Goal: Transaction & Acquisition: Purchase product/service

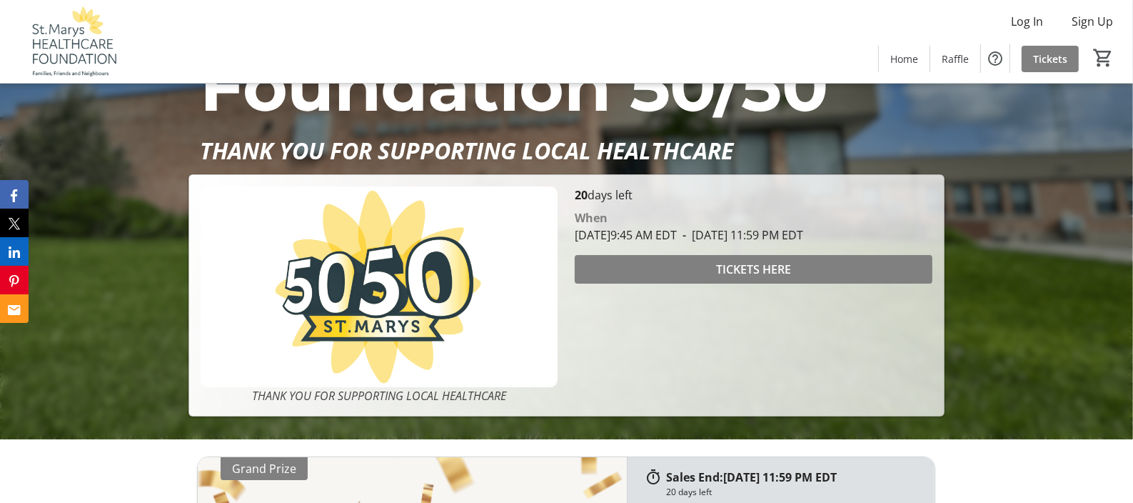
scroll to position [154, 0]
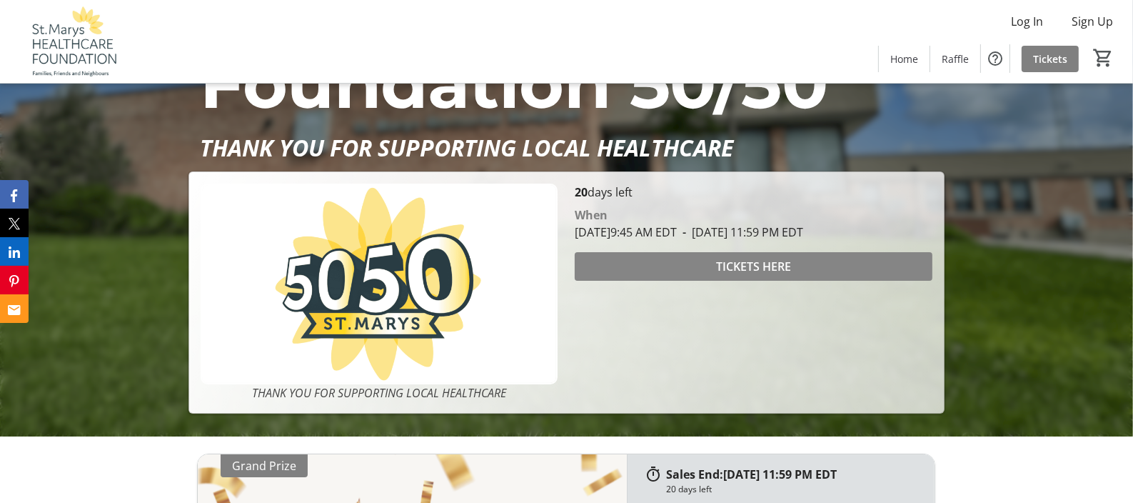
click at [736, 265] on span "TICKETS HERE" at bounding box center [753, 266] width 75 height 17
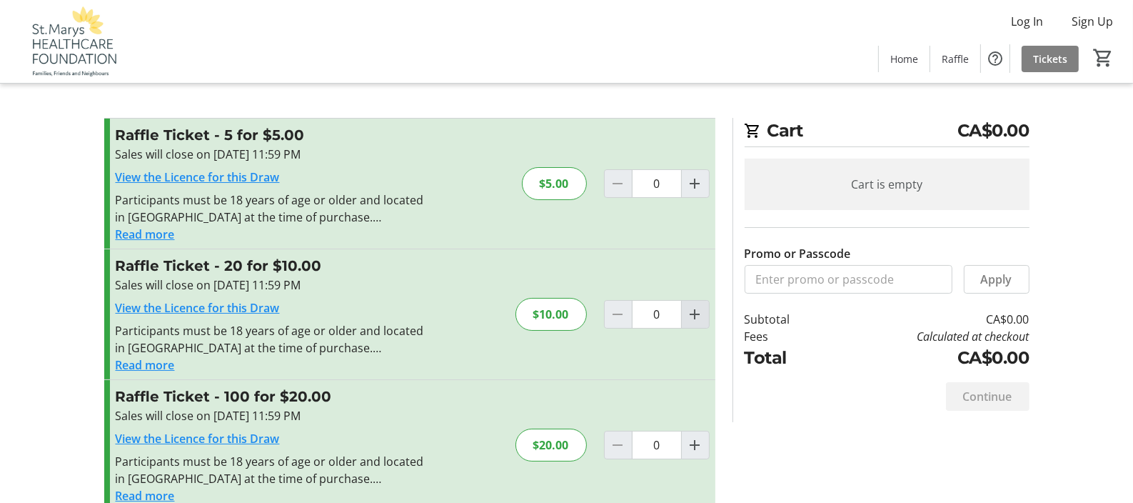
click at [693, 314] on mat-icon "Increment by one" at bounding box center [695, 314] width 17 height 17
type input "1"
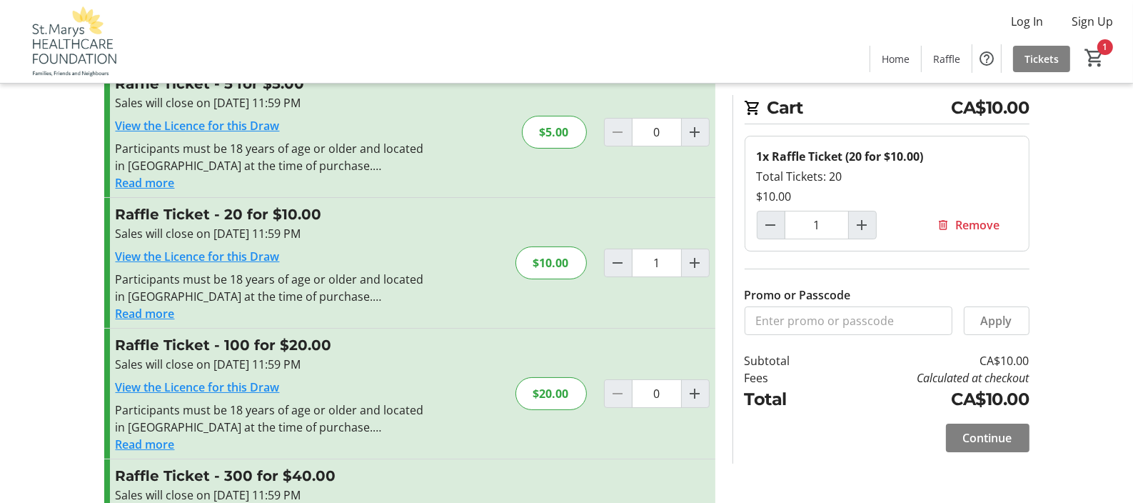
scroll to position [77, 0]
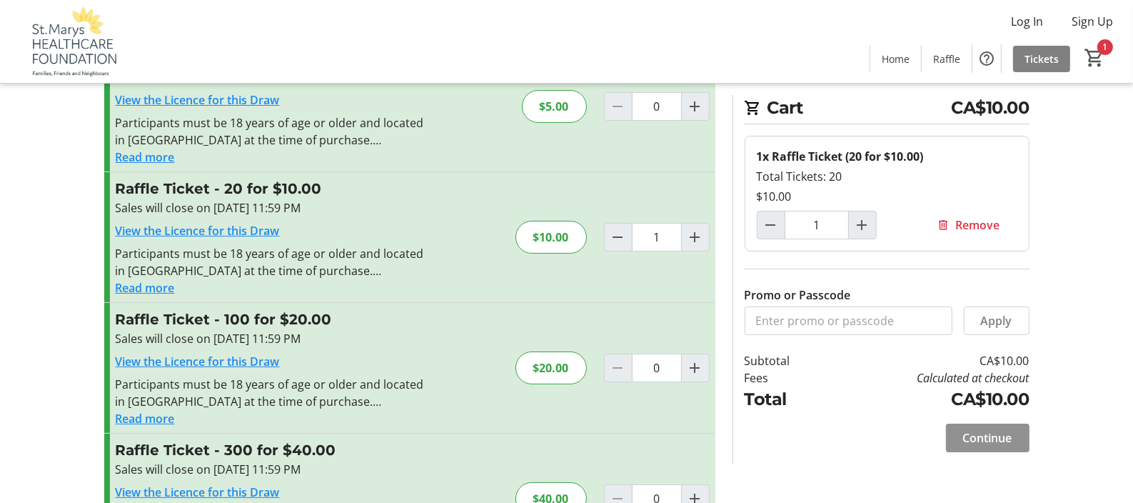
click at [988, 436] on span "Continue" at bounding box center [987, 437] width 49 height 17
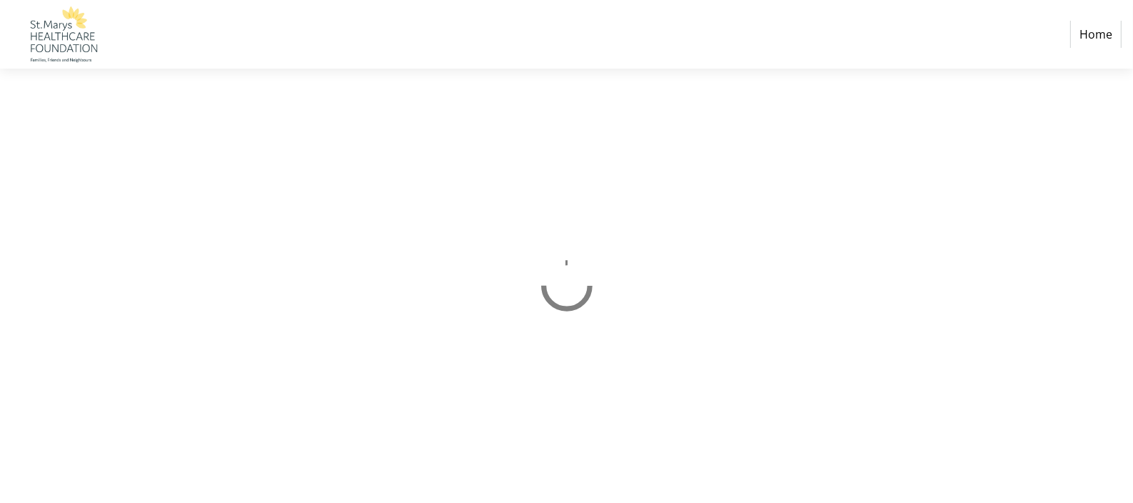
select select "CA"
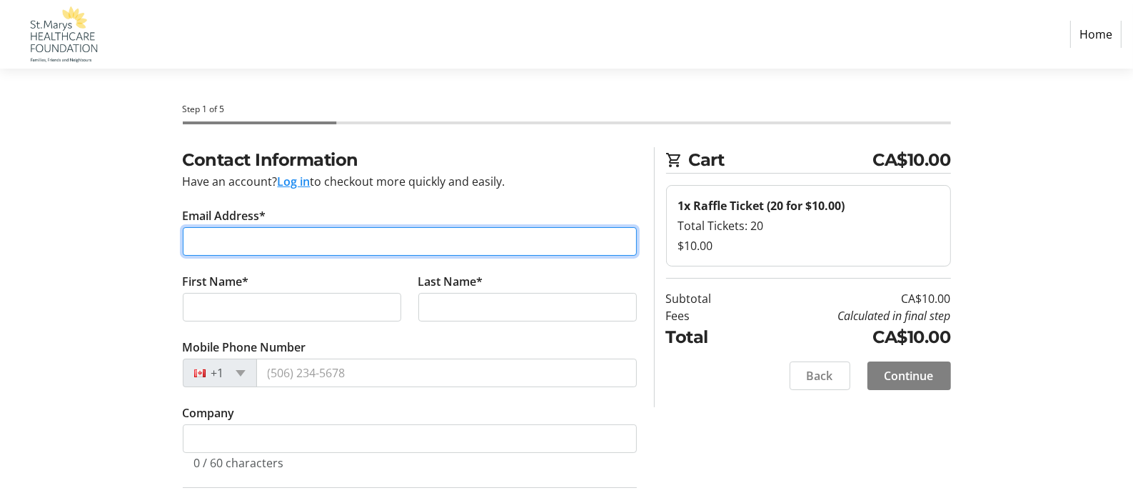
click at [268, 247] on input "Email Address*" at bounding box center [410, 241] width 454 height 29
type input "[EMAIL_ADDRESS][DOMAIN_NAME]"
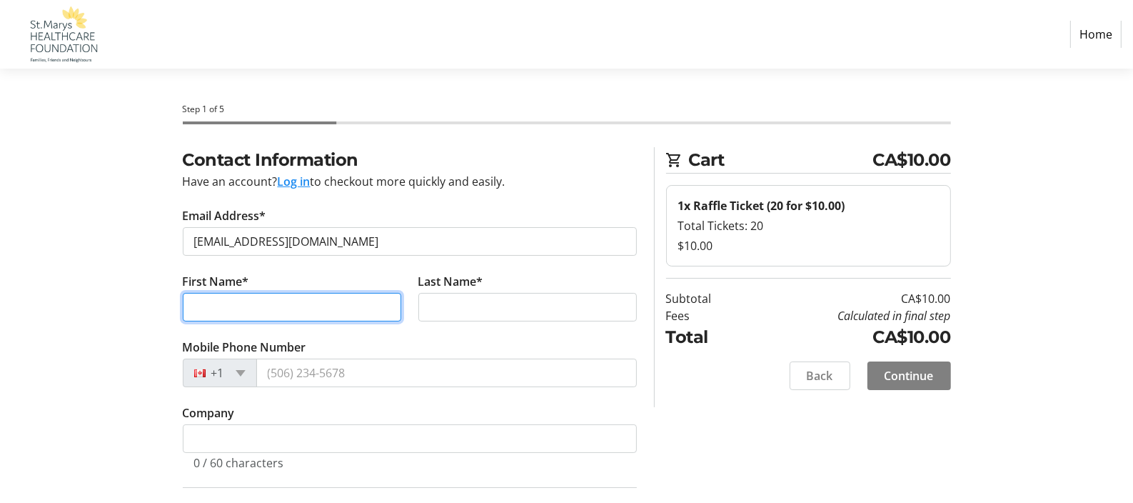
click at [216, 305] on input "First Name*" at bounding box center [292, 307] width 218 height 29
type input "[PERSON_NAME]"
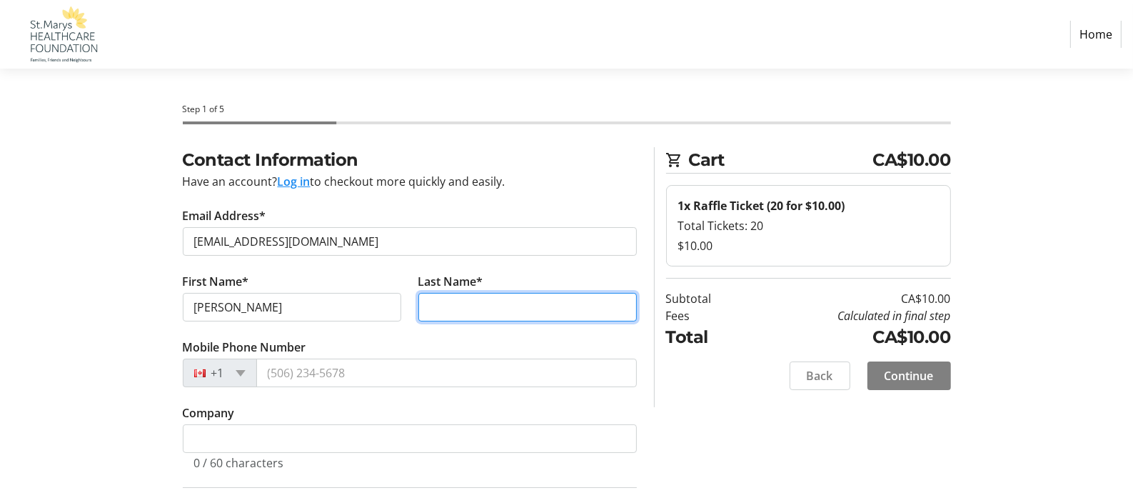
click at [428, 297] on input "Last Name*" at bounding box center [527, 307] width 218 height 29
type input "[PERSON_NAME]"
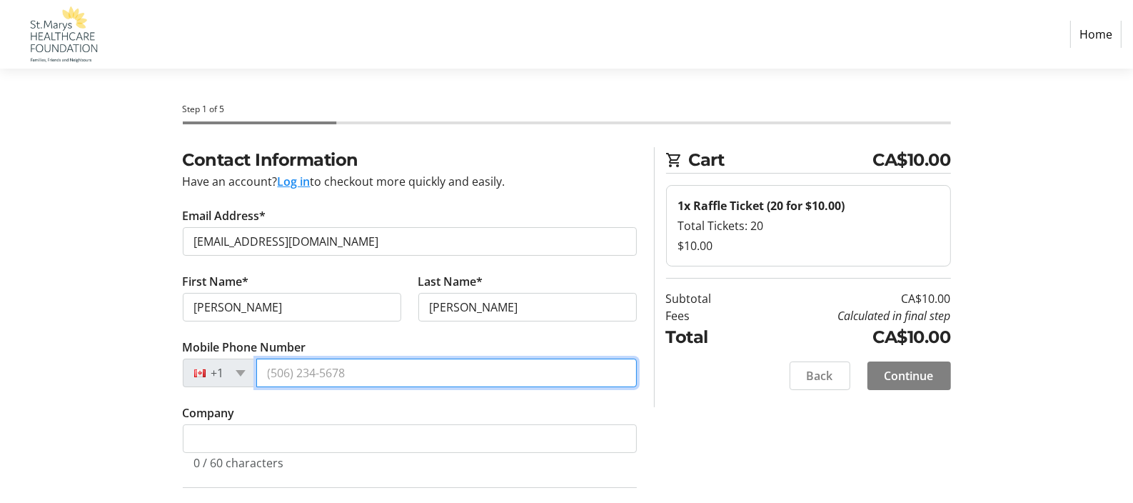
click at [336, 376] on input "Mobile Phone Number" at bounding box center [446, 372] width 381 height 29
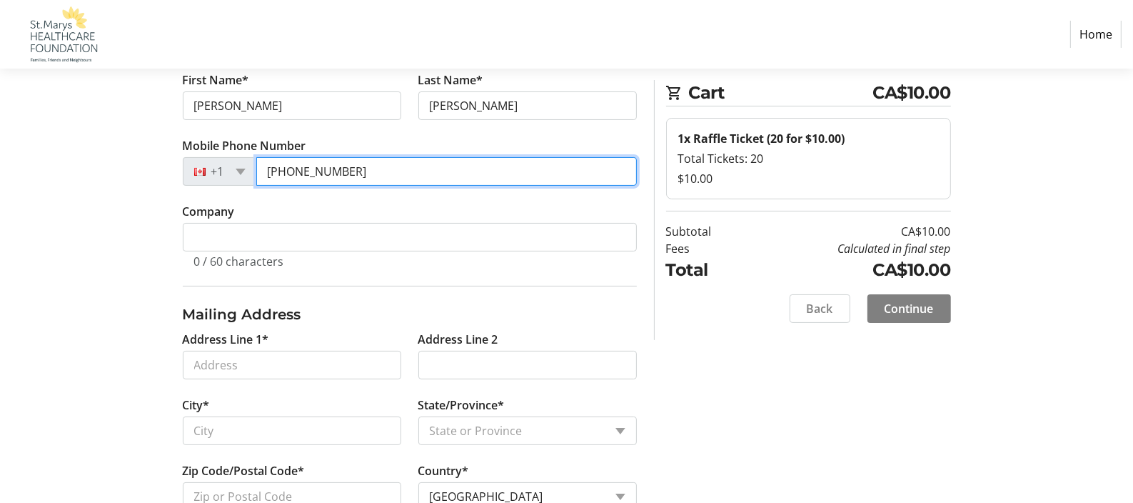
scroll to position [231, 0]
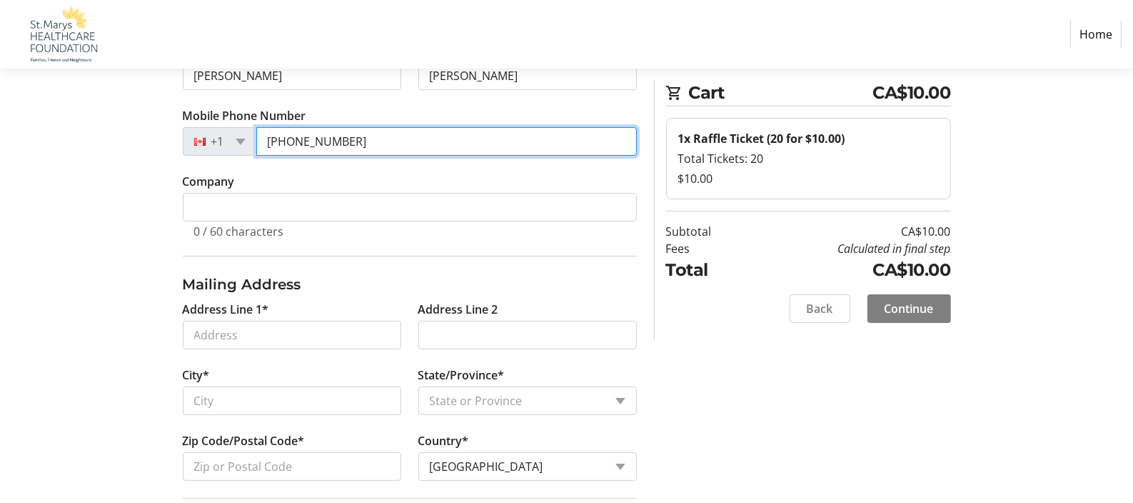
type input "[PHONE_NUMBER]"
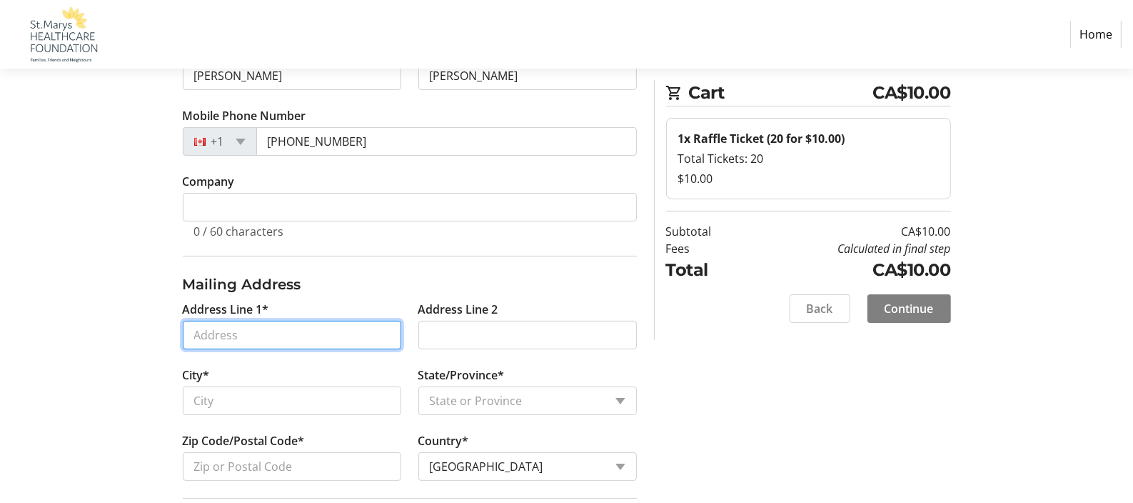
click at [250, 331] on input "Address Line 1*" at bounding box center [292, 335] width 218 height 29
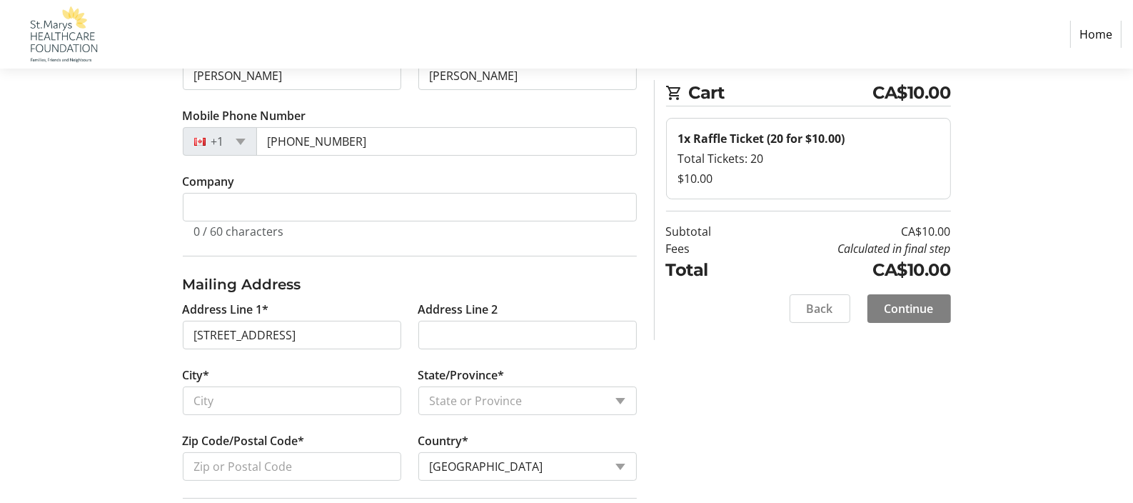
type input "[STREET_ADDRESS]"
type input "Saint Marys"
select select "ON"
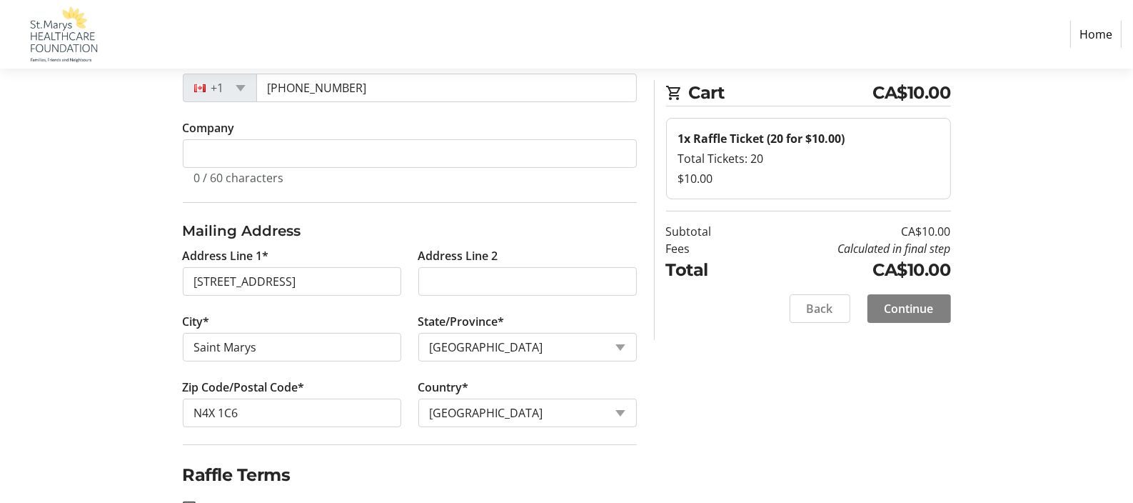
scroll to position [308, 0]
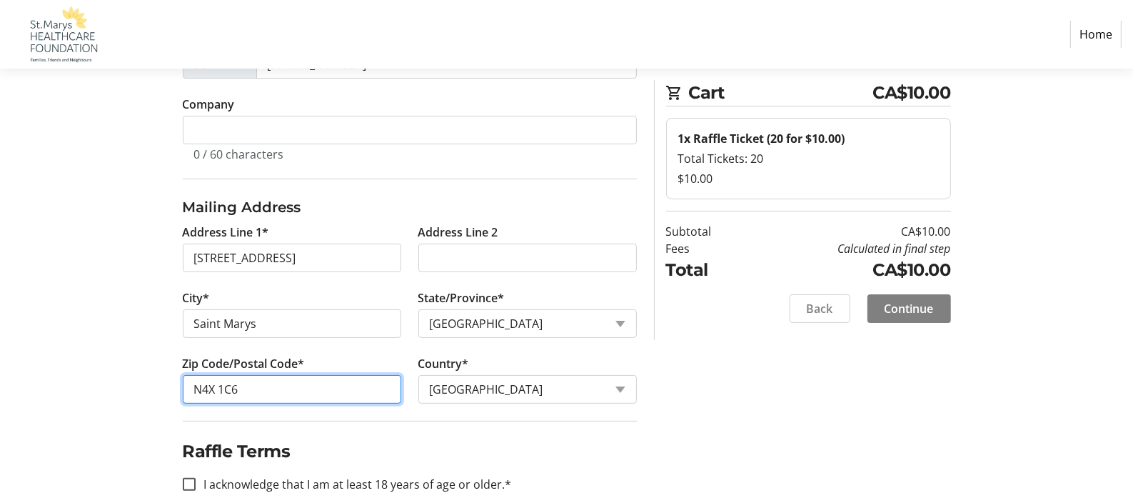
click at [245, 388] on input "N4X 1C6" at bounding box center [292, 389] width 218 height 29
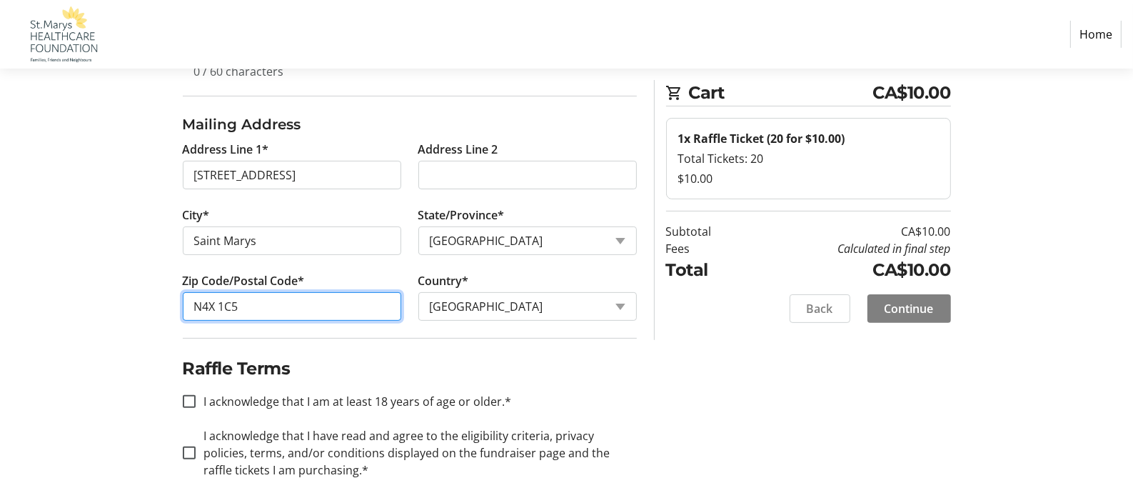
scroll to position [399, 0]
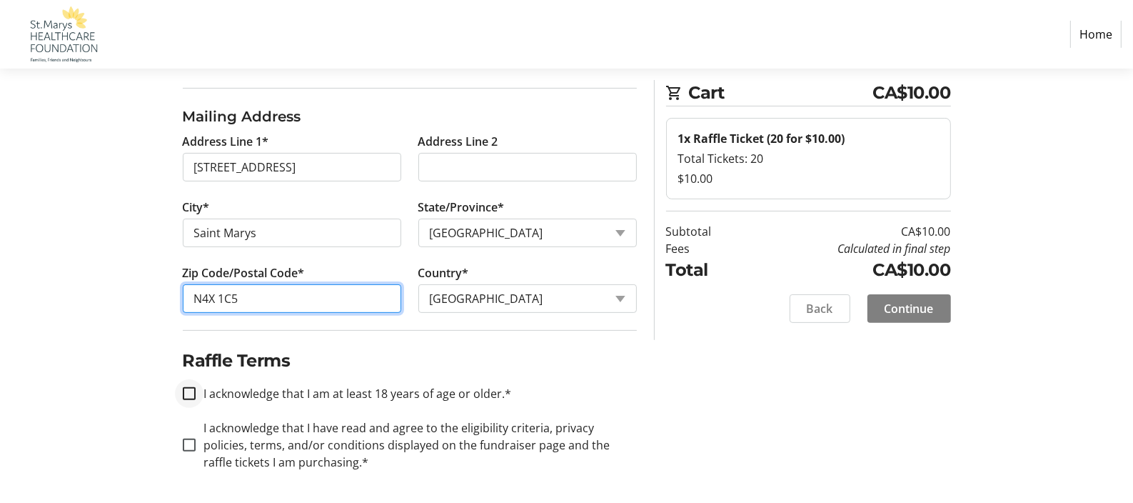
type input "N4X 1C5"
click at [188, 387] on input "I acknowledge that I am at least 18 years of age or older.*" at bounding box center [189, 393] width 13 height 13
checkbox input "true"
click at [188, 443] on input "I acknowledge that I have read and agree to the eligibility criteria, privacy p…" at bounding box center [189, 444] width 13 height 13
checkbox input "true"
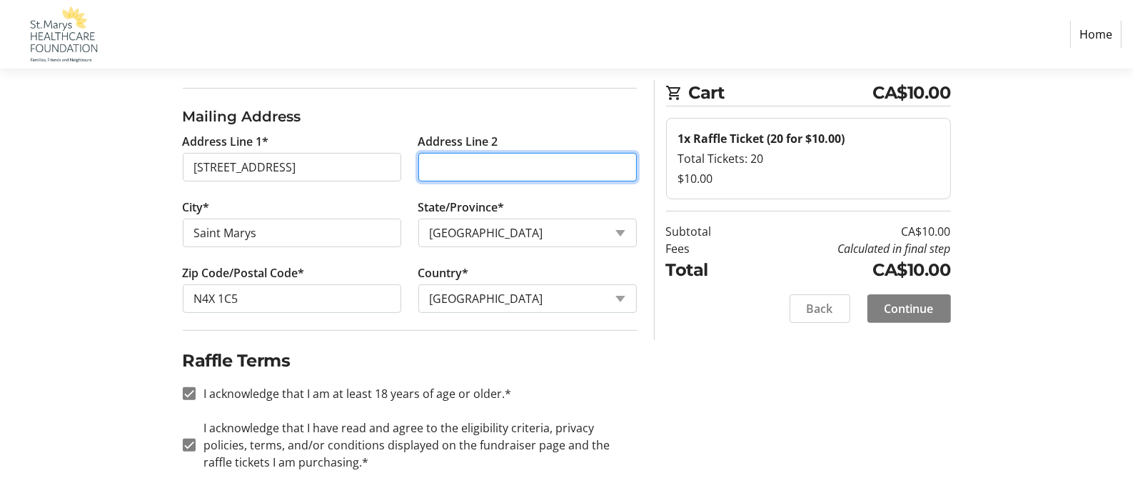
click at [463, 163] on input "Address Line 2" at bounding box center [527, 167] width 218 height 29
type input "unit 9"
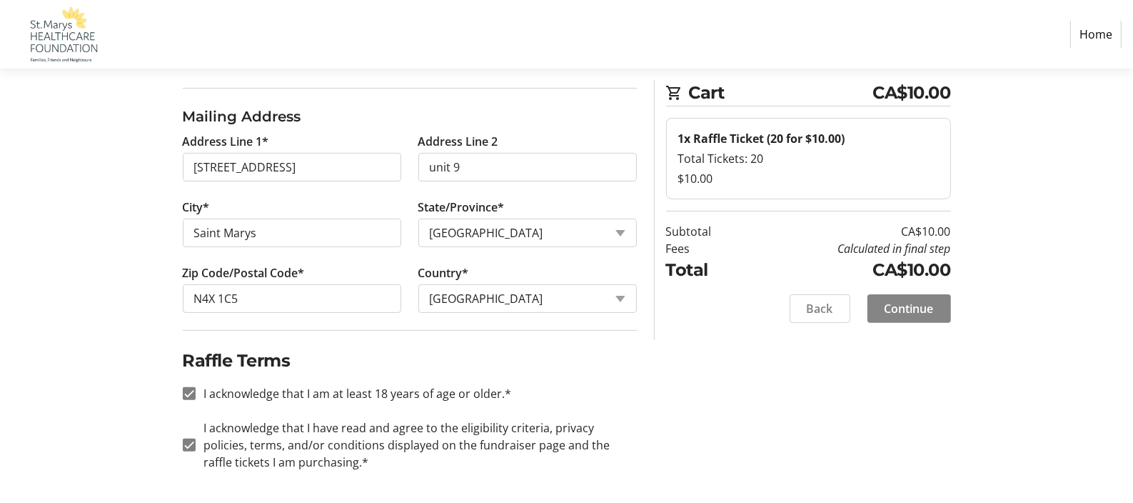
click at [907, 304] on span "Continue" at bounding box center [909, 308] width 49 height 17
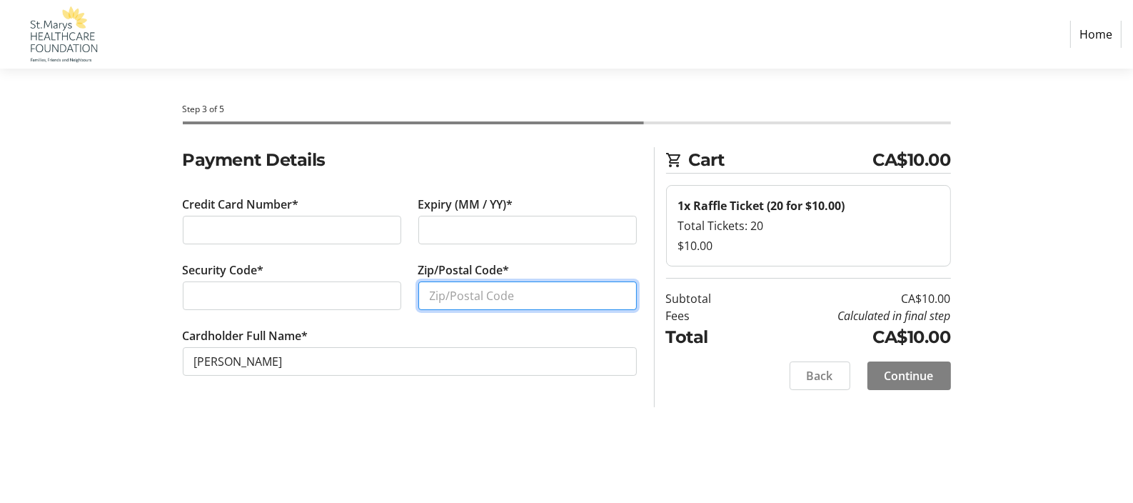
click at [476, 294] on input "Zip/Postal Code*" at bounding box center [527, 295] width 218 height 29
type input "N4X 1C5"
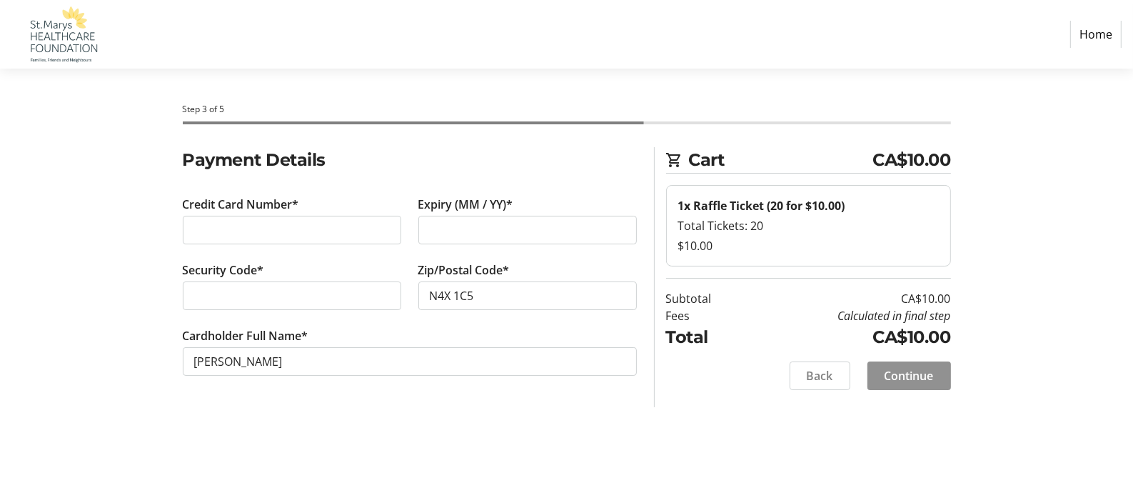
click at [890, 368] on span "Continue" at bounding box center [909, 375] width 49 height 17
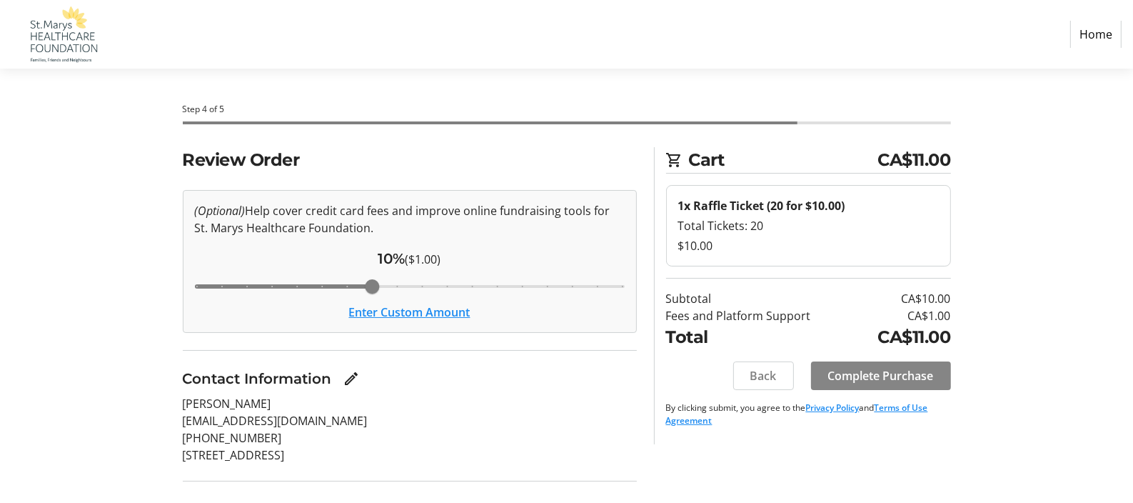
click at [863, 371] on span "Complete Purchase" at bounding box center [881, 375] width 106 height 17
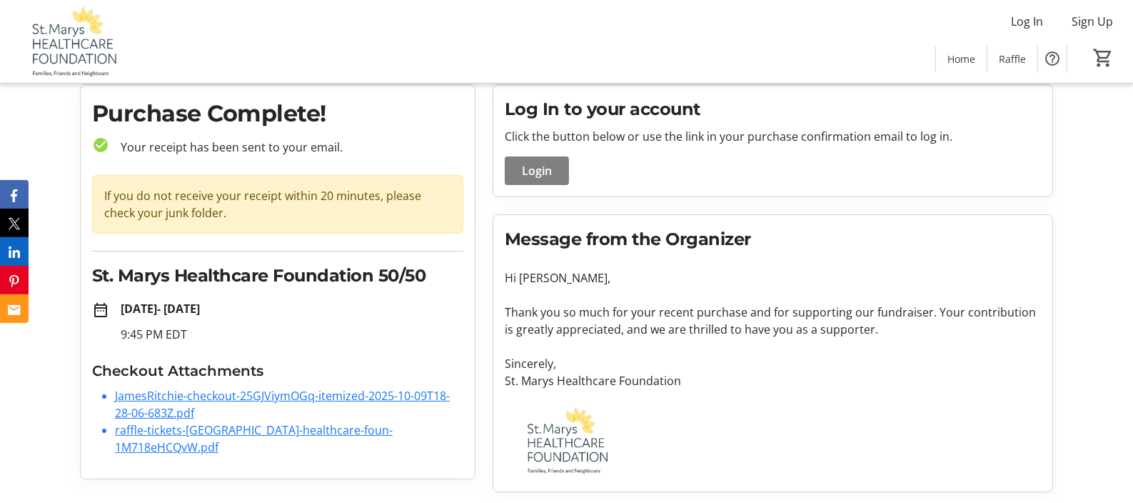
scroll to position [46, 0]
